Goal: Task Accomplishment & Management: Manage account settings

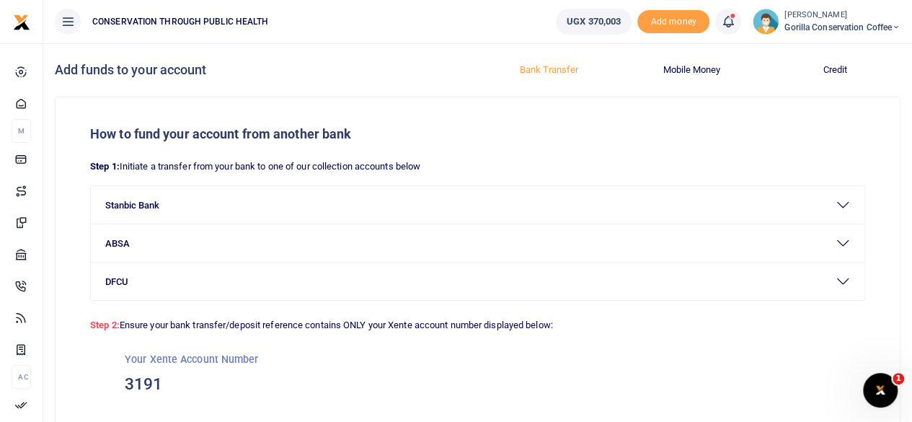
click at [804, 25] on span "Gorilla Conservation Coffee" at bounding box center [843, 27] width 116 height 13
click at [827, 49] on link "Switch accounts" at bounding box center [847, 53] width 114 height 20
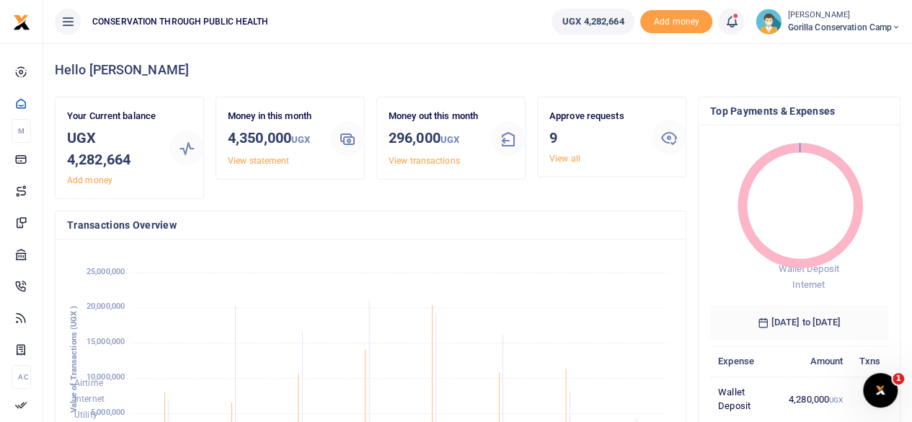
click at [561, 159] on link "View all" at bounding box center [565, 159] width 31 height 10
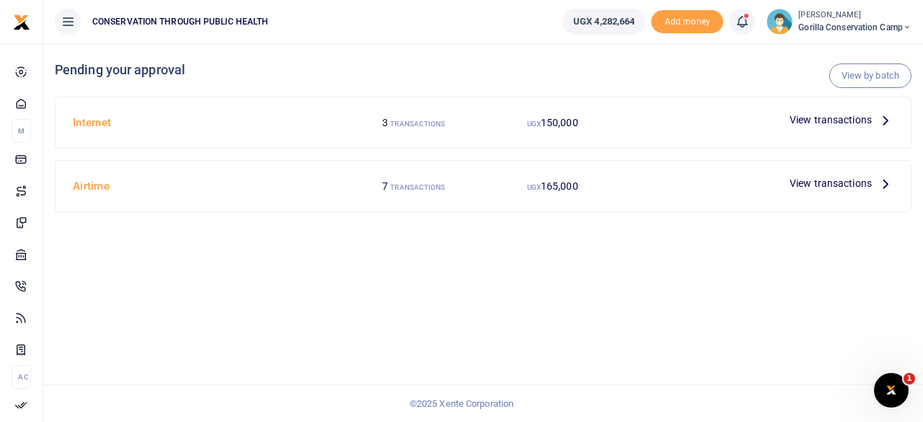
click at [883, 182] on icon at bounding box center [886, 183] width 16 height 16
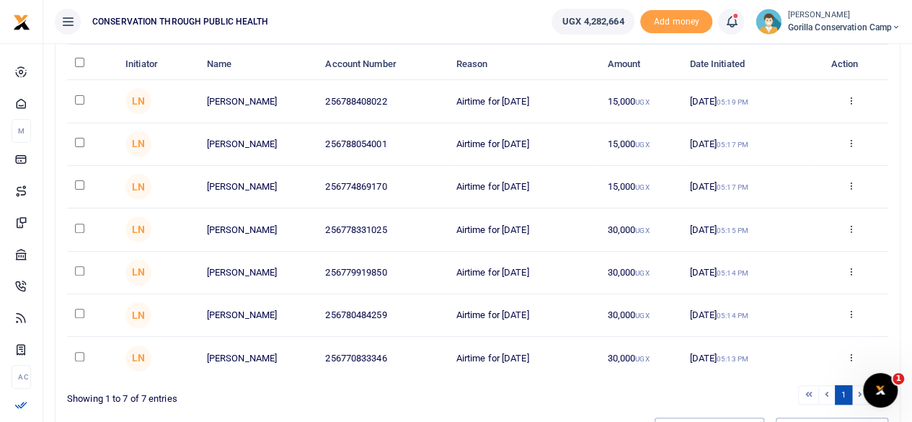
scroll to position [135, 0]
click at [79, 271] on input "checkbox" at bounding box center [79, 269] width 9 height 9
checkbox input "true"
click at [82, 310] on input "checkbox" at bounding box center [79, 312] width 9 height 9
checkbox input "true"
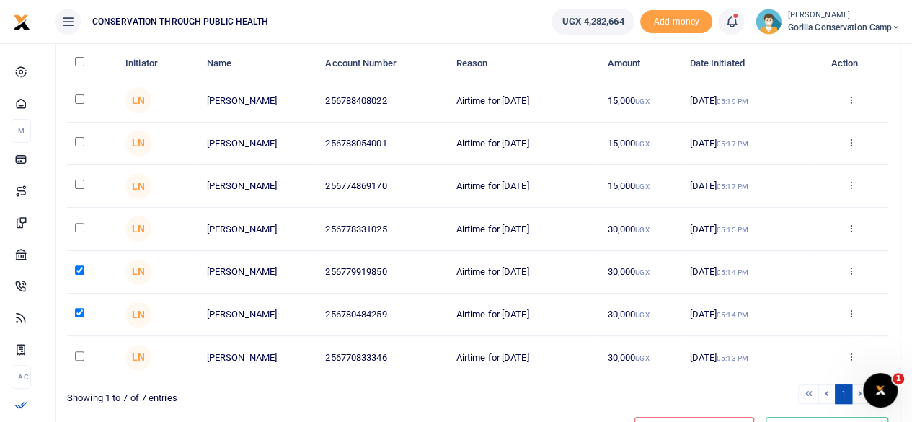
click at [79, 351] on input "checkbox" at bounding box center [79, 355] width 9 height 9
checkbox input "true"
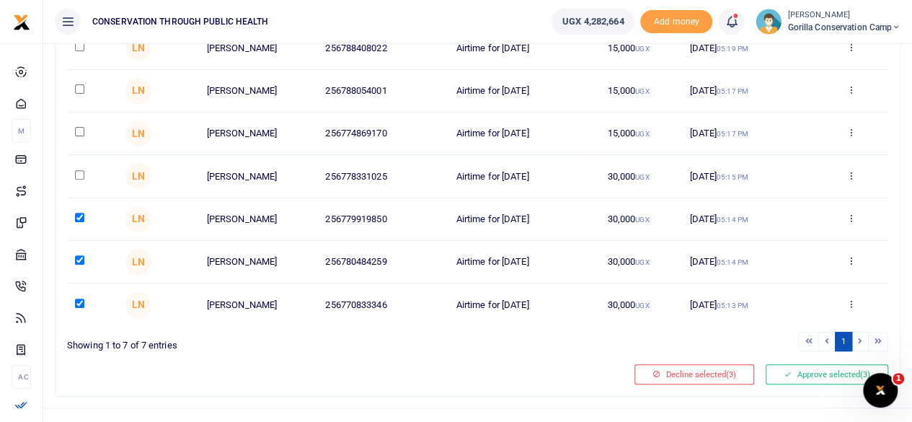
scroll to position [207, 0]
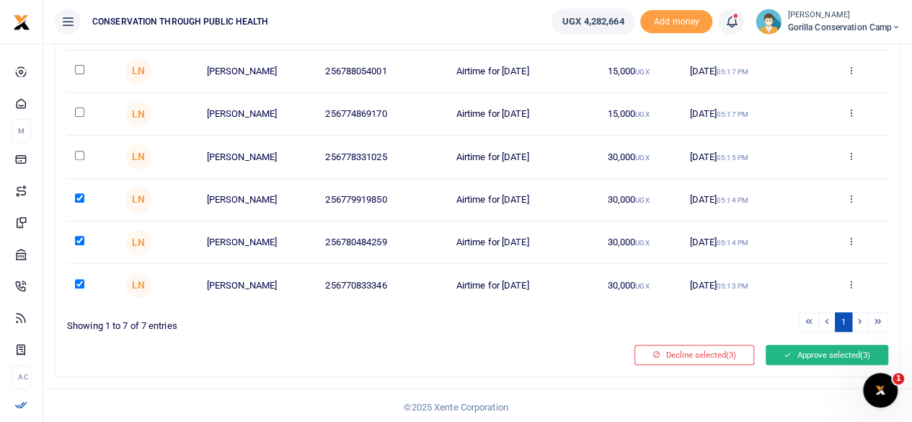
click at [788, 350] on icon at bounding box center [788, 355] width 8 height 10
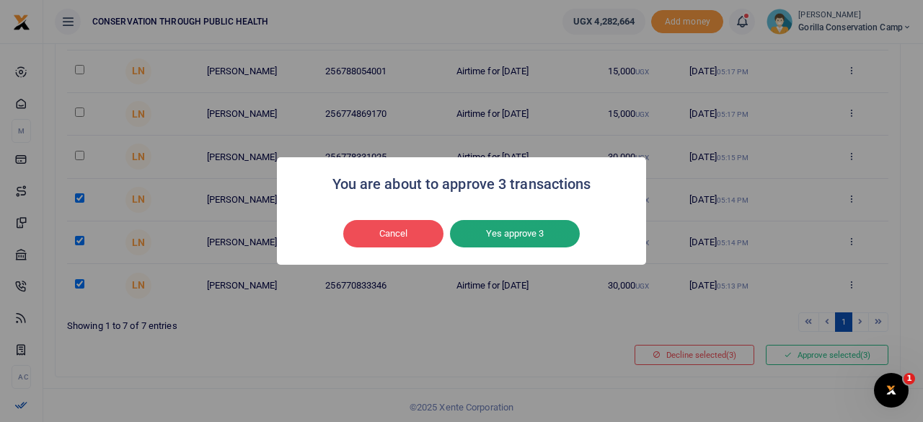
click at [531, 241] on button "Yes approve 3" at bounding box center [515, 233] width 130 height 27
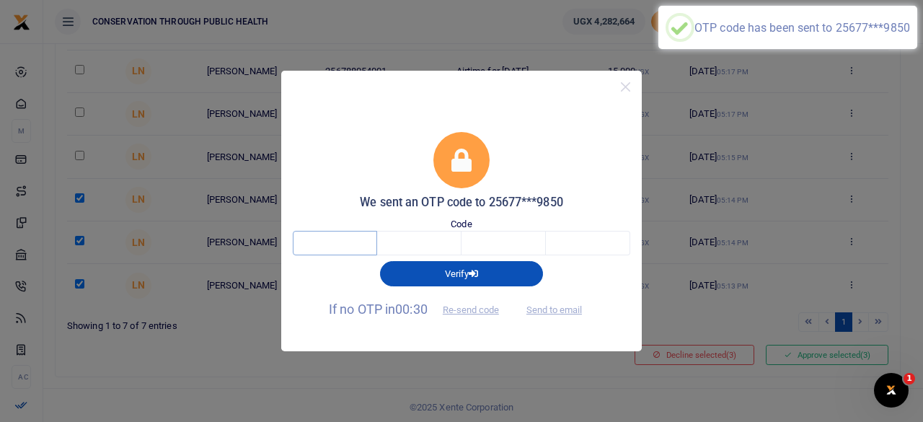
click at [351, 237] on input "text" at bounding box center [335, 243] width 84 height 25
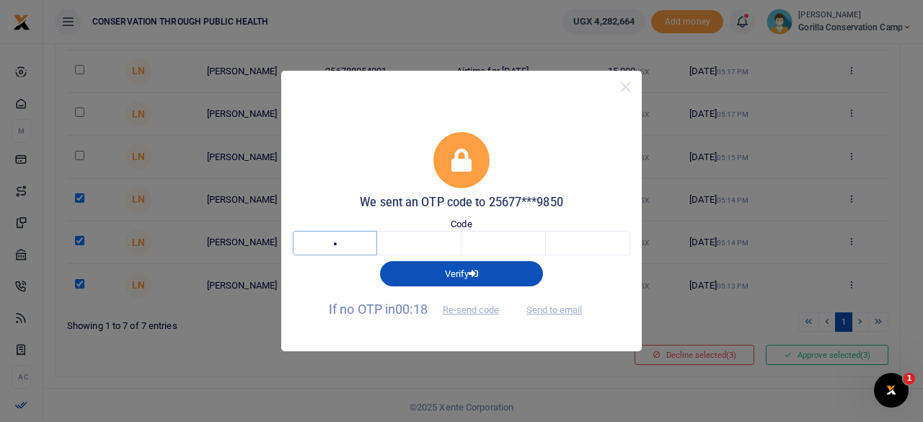
type input "8"
type input "3"
type input "8"
type input "0"
type input "9"
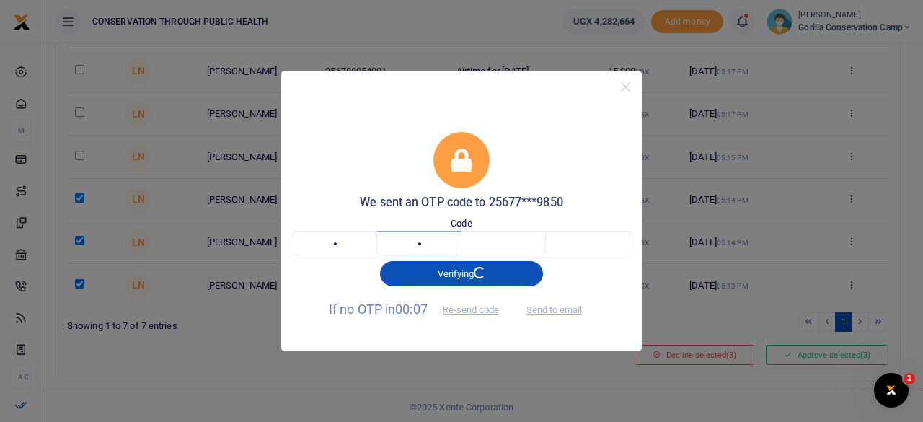
type input "3"
type input "8"
type input "0"
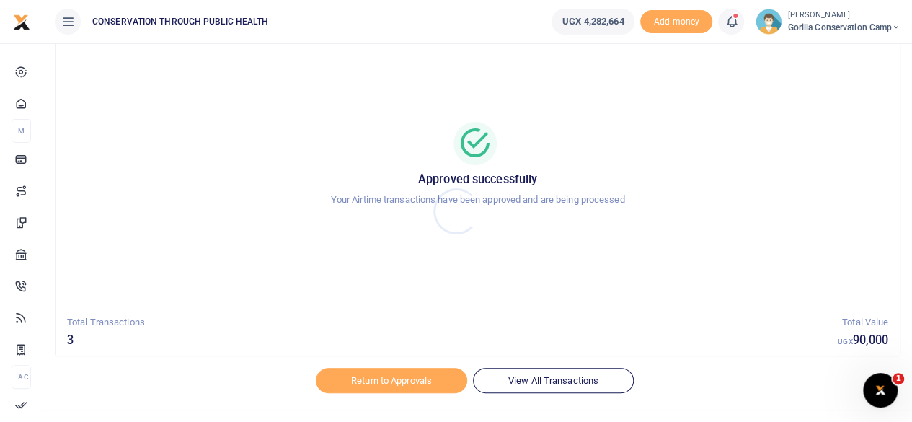
scroll to position [74, 0]
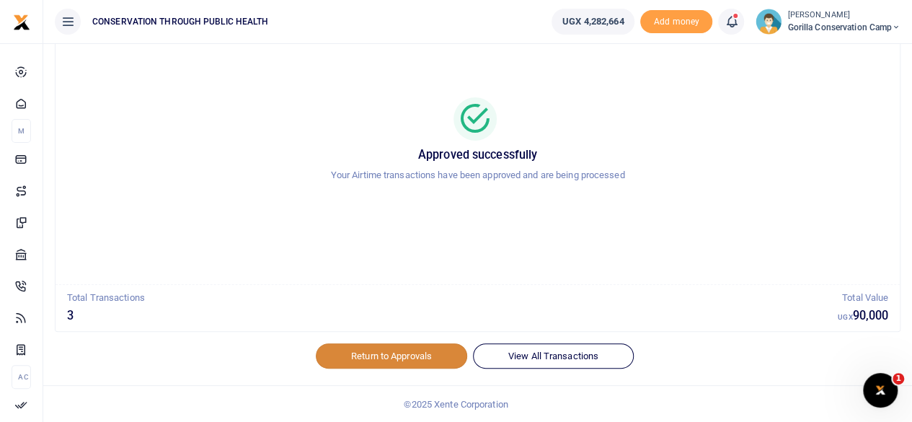
click at [385, 355] on link "Return to Approvals" at bounding box center [391, 355] width 151 height 25
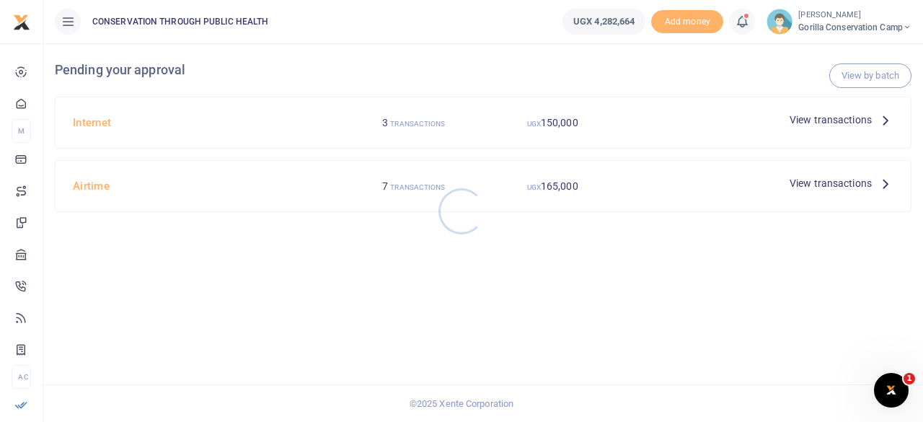
click at [891, 119] on div at bounding box center [461, 211] width 923 height 422
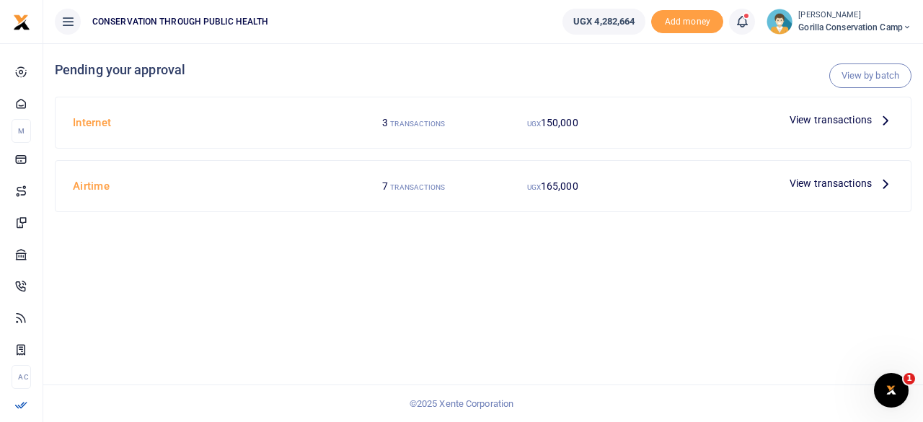
click at [880, 121] on icon at bounding box center [886, 120] width 16 height 16
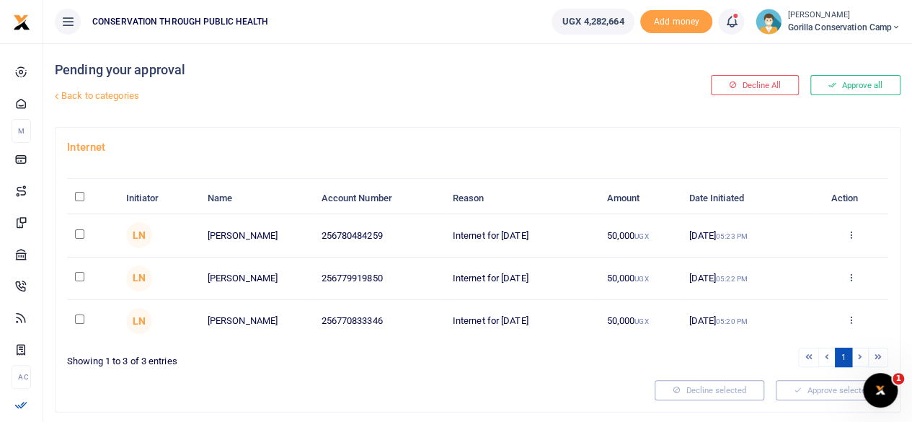
click at [76, 232] on input "checkbox" at bounding box center [79, 233] width 9 height 9
checkbox input "true"
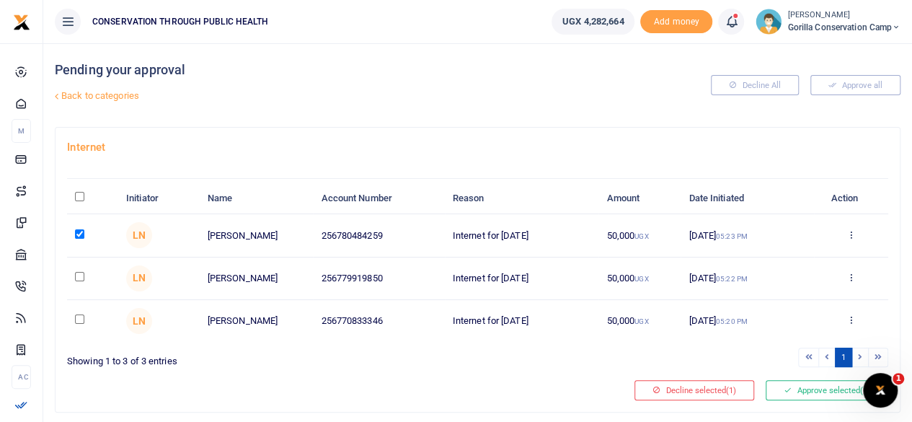
click at [78, 274] on input "checkbox" at bounding box center [79, 276] width 9 height 9
checkbox input "true"
click at [81, 315] on input "checkbox" at bounding box center [79, 318] width 9 height 9
checkbox input "true"
click at [778, 389] on button "Approve selected (3)" at bounding box center [827, 390] width 123 height 20
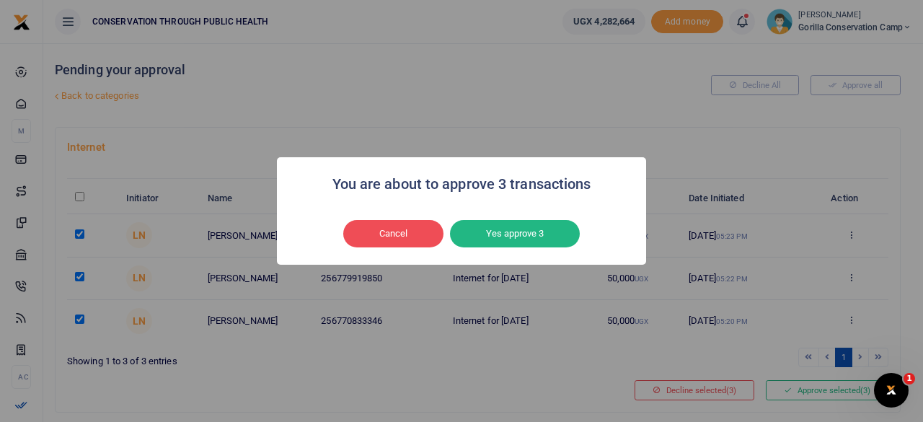
click at [518, 219] on div "Cancel No Yes approve 3" at bounding box center [461, 233] width 340 height 33
click at [516, 229] on button "Yes approve 3" at bounding box center [515, 233] width 130 height 27
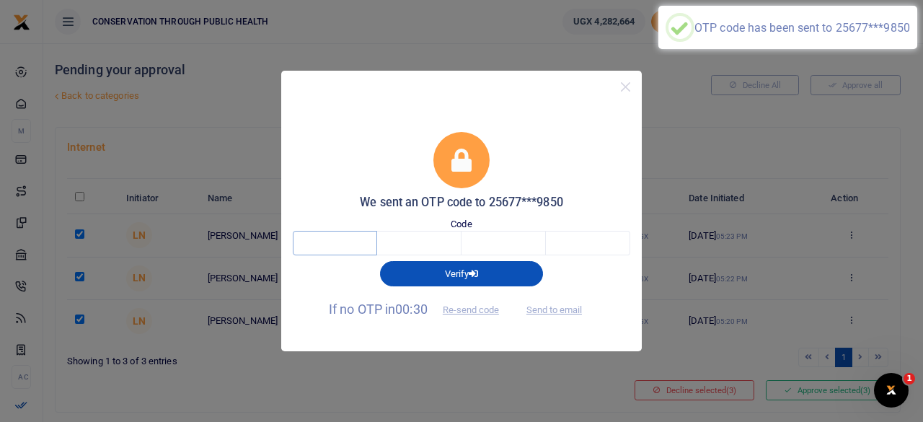
click at [335, 240] on input "text" at bounding box center [335, 243] width 84 height 25
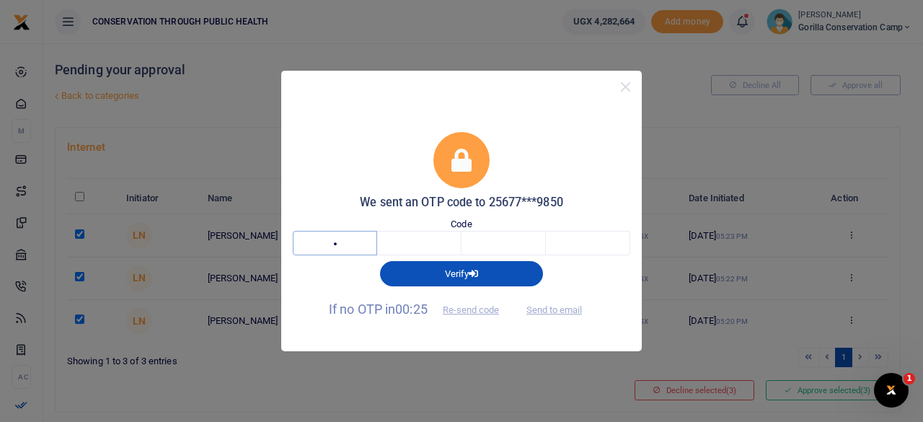
type input "1"
type input "7"
type input "2"
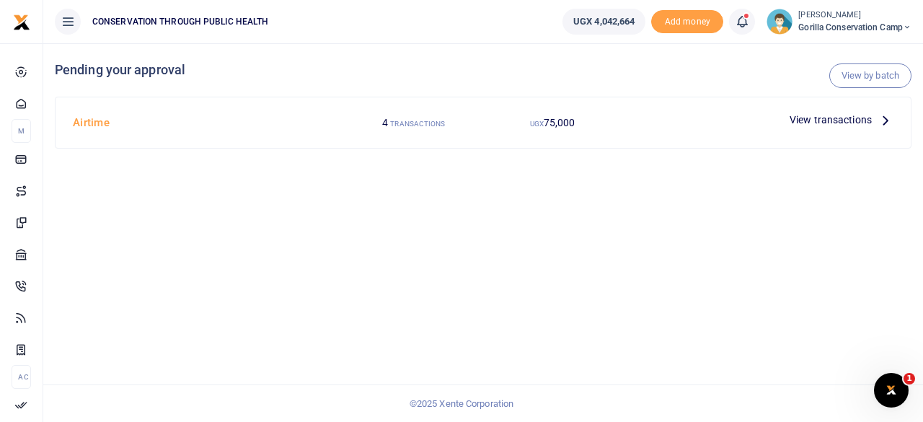
click at [884, 117] on icon at bounding box center [886, 120] width 16 height 16
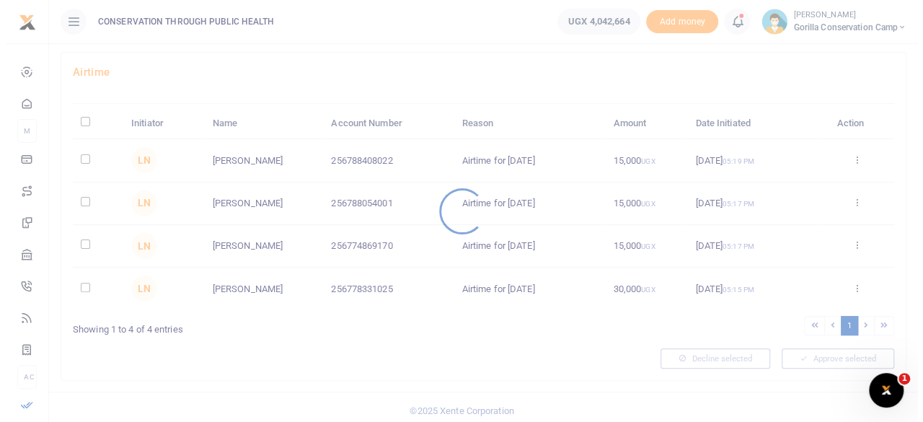
scroll to position [79, 0]
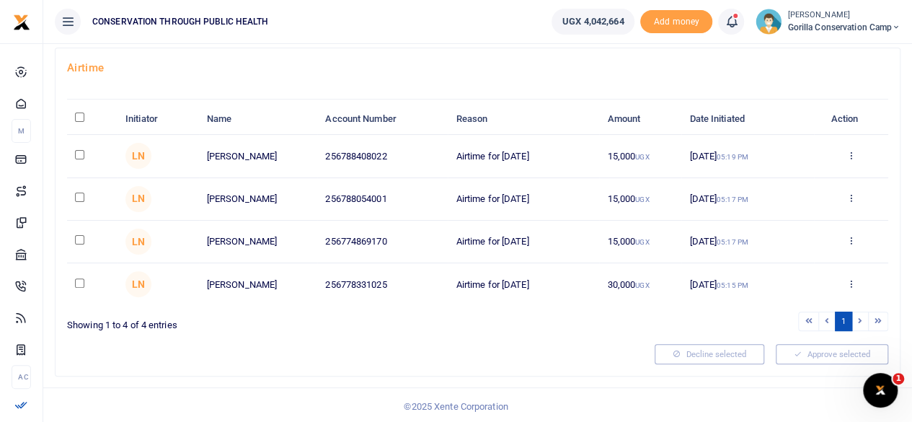
click at [84, 152] on input "checkbox" at bounding box center [79, 154] width 9 height 9
checkbox input "true"
click at [81, 193] on input "checkbox" at bounding box center [79, 197] width 9 height 9
checkbox input "true"
click at [84, 234] on td at bounding box center [92, 242] width 50 height 43
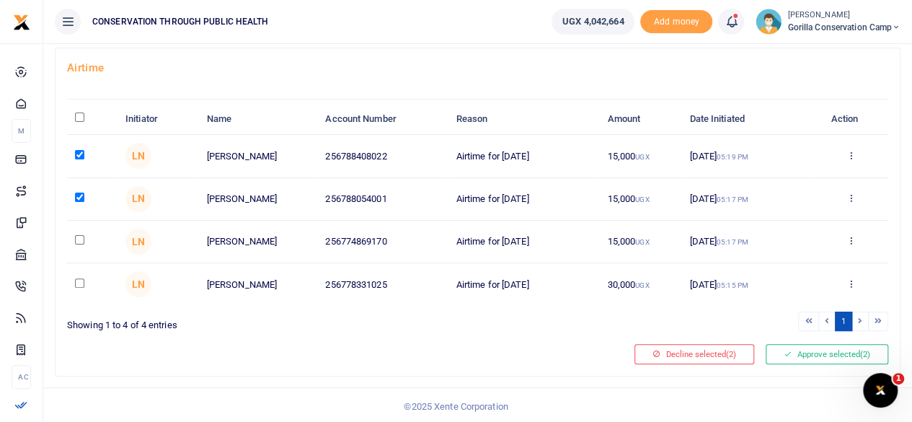
click at [81, 242] on input "checkbox" at bounding box center [79, 239] width 9 height 9
checkbox input "true"
click at [81, 275] on td at bounding box center [92, 284] width 50 height 42
click at [79, 282] on input "checkbox" at bounding box center [79, 282] width 9 height 9
checkbox input "true"
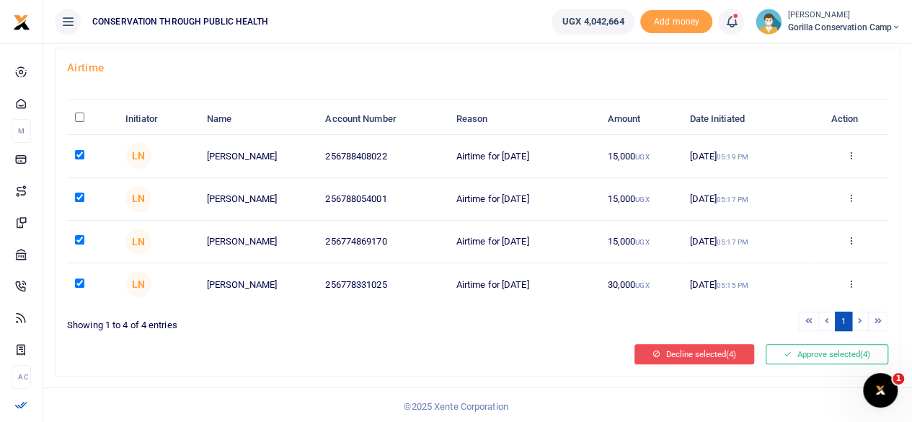
click at [707, 351] on button "Decline selected (4)" at bounding box center [695, 354] width 120 height 20
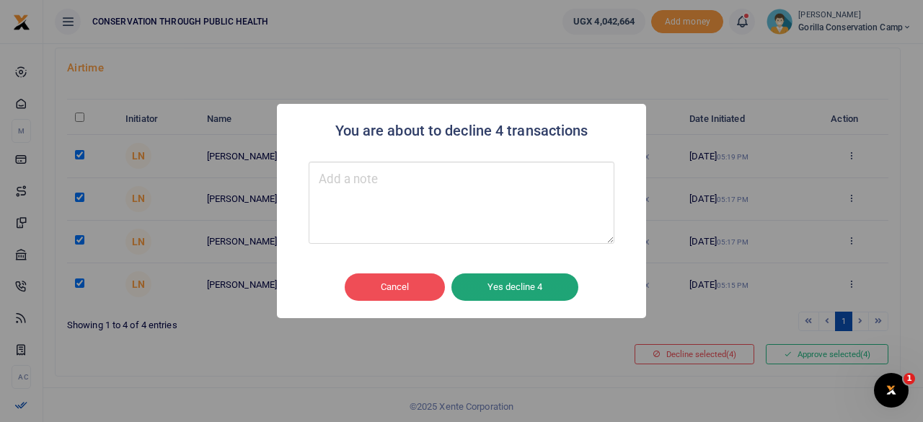
click at [478, 286] on button "Yes decline 4" at bounding box center [515, 286] width 127 height 27
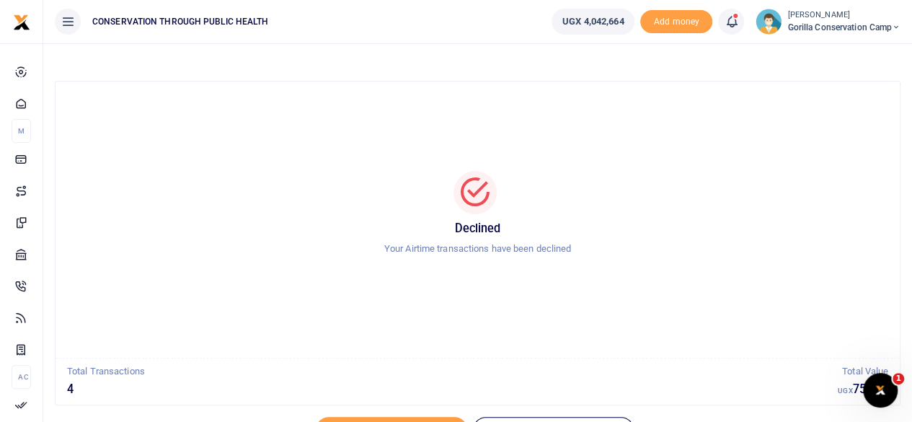
click at [809, 28] on span "Gorilla Conservation Camp" at bounding box center [844, 27] width 113 height 13
click at [812, 57] on link "Switch accounts" at bounding box center [846, 53] width 114 height 20
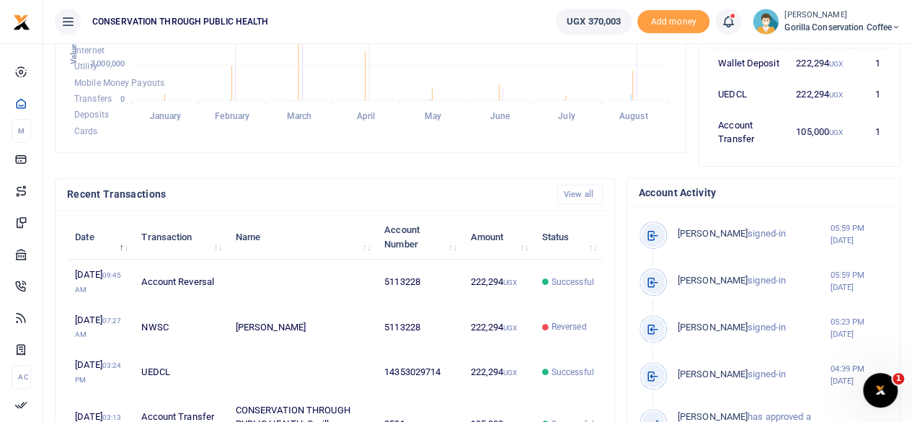
scroll to position [361, 0]
